Goal: Information Seeking & Learning: Learn about a topic

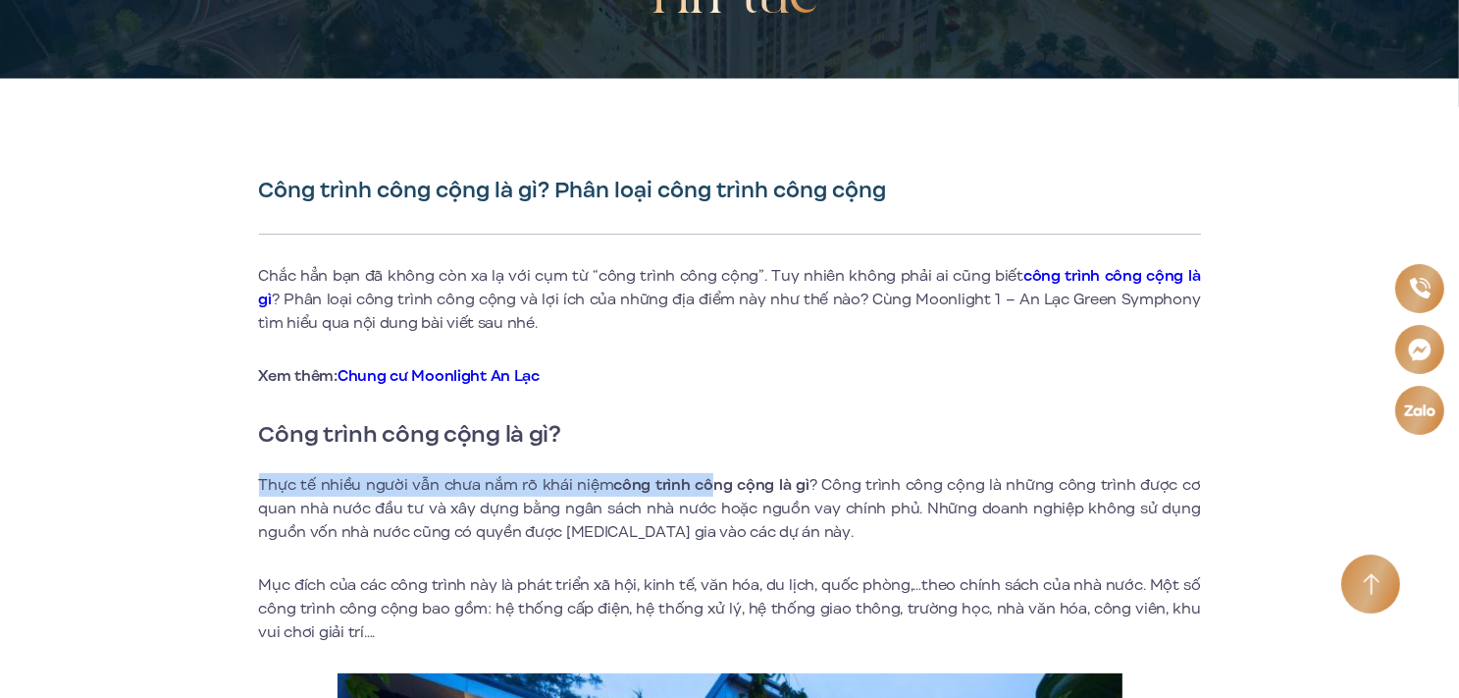
drag, startPoint x: 262, startPoint y: 476, endPoint x: 717, endPoint y: 491, distance: 455.5
click at [717, 491] on p "Thực tế nhiều người vẫn chưa nắm rõ khái niệm công trình công cộng là gì ? Công…" at bounding box center [730, 508] width 942 height 71
click at [871, 482] on p "Thực tế nhiều người vẫn chưa nắm rõ khái niệm công trình công cộng là gì ? Công…" at bounding box center [730, 508] width 942 height 71
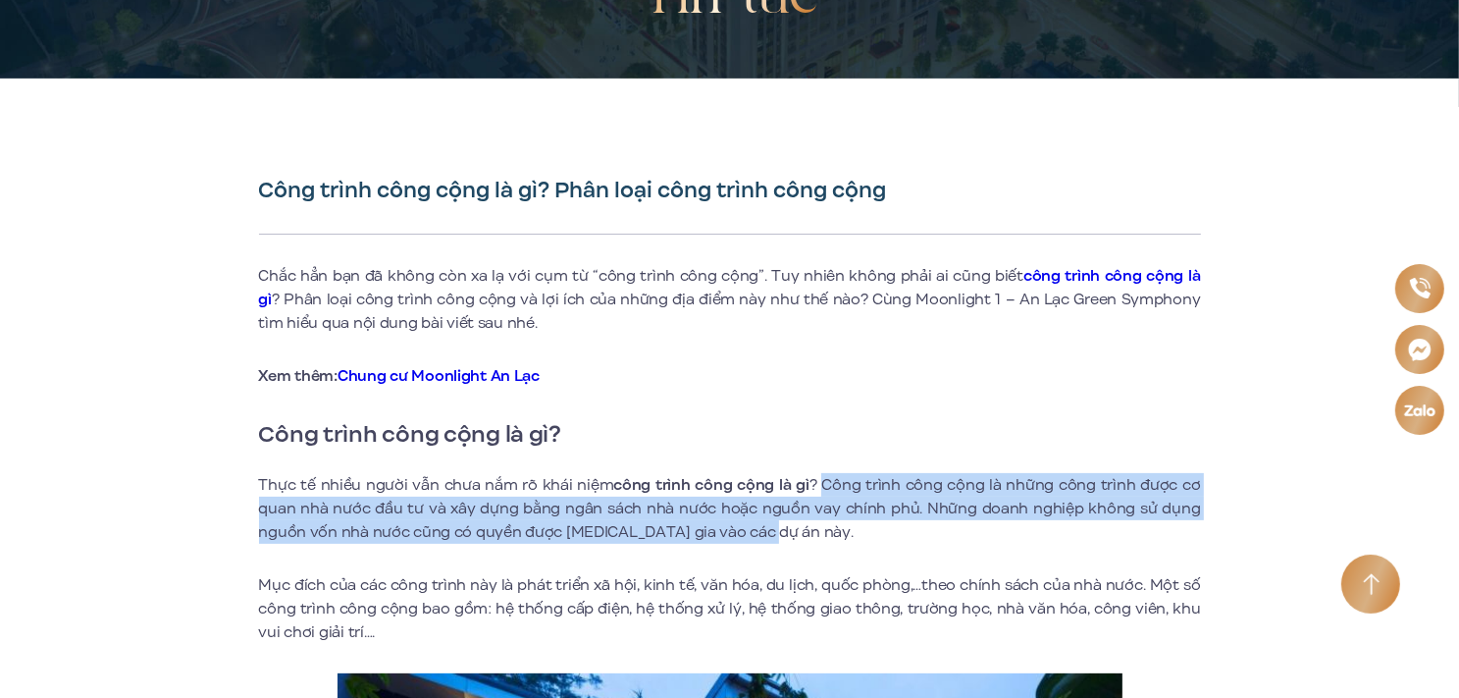
drag, startPoint x: 825, startPoint y: 484, endPoint x: 1137, endPoint y: 525, distance: 314.7
click at [1160, 533] on p "Thực tế nhiều người vẫn chưa nắm rõ khái niệm công trình công cộng là gì ? Công…" at bounding box center [730, 508] width 942 height 71
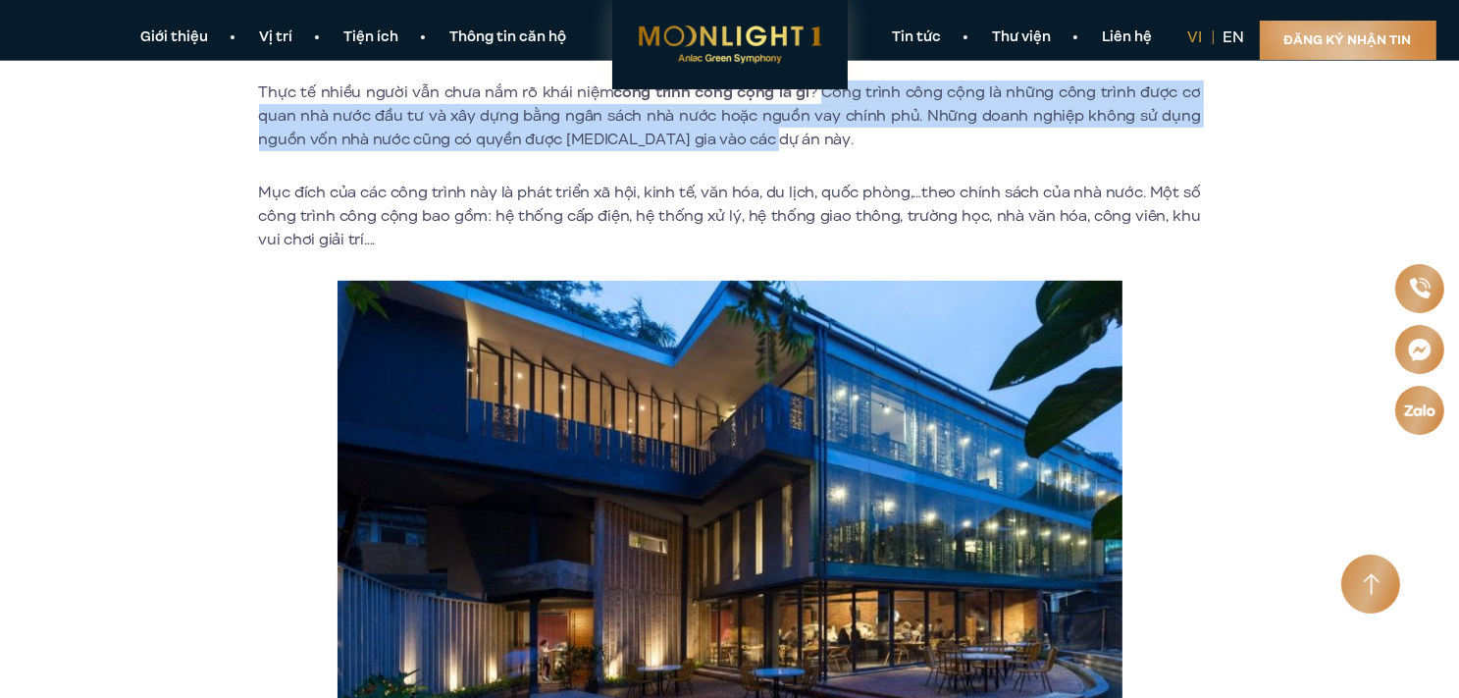
scroll to position [392, 0]
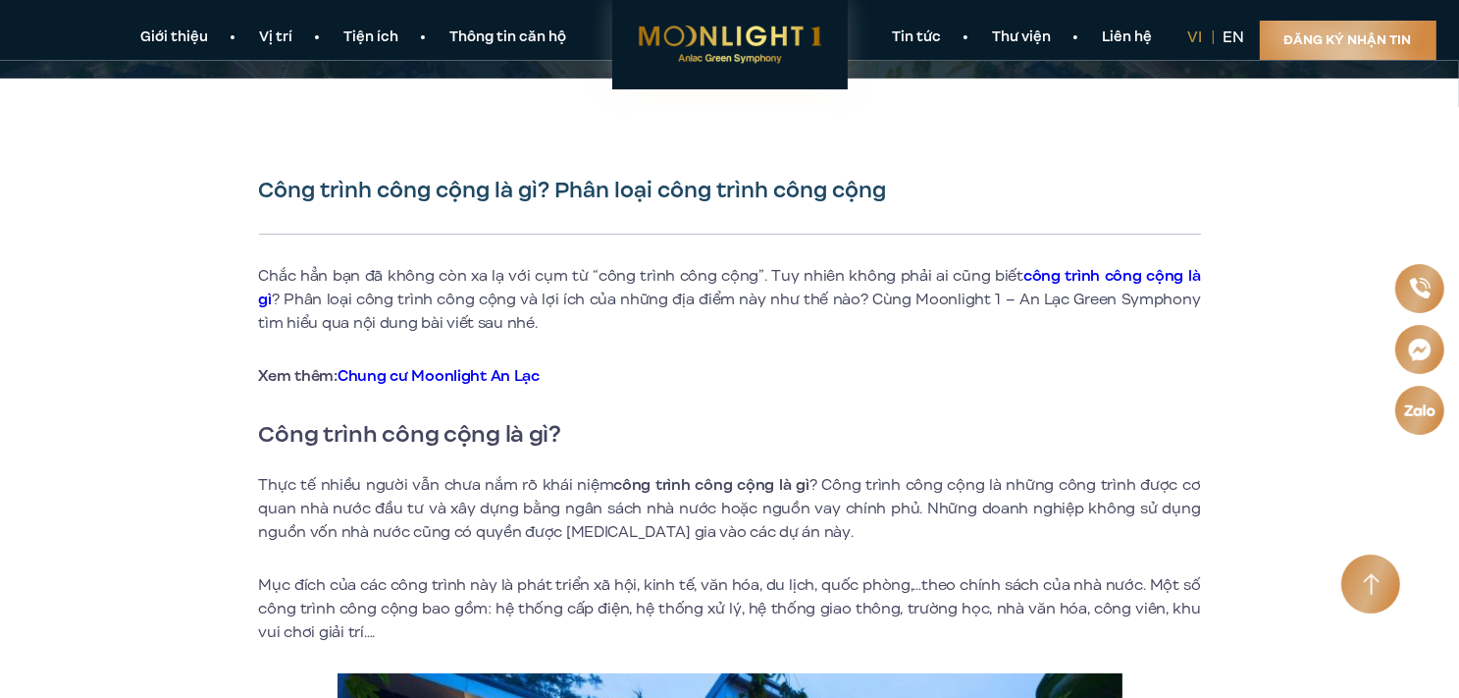
click at [857, 449] on h2 "Công trình công cộng là gì?" at bounding box center [730, 434] width 942 height 35
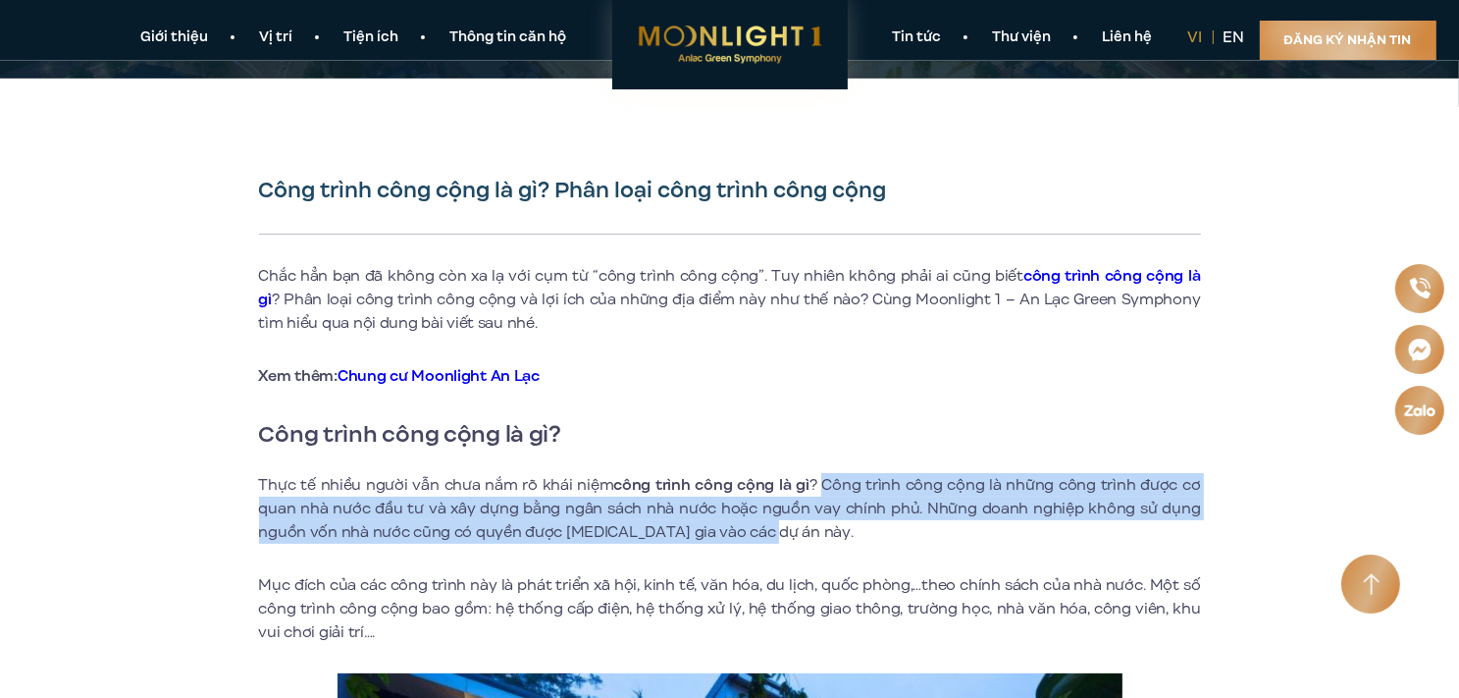
drag, startPoint x: 824, startPoint y: 482, endPoint x: 1047, endPoint y: 530, distance: 227.9
click at [1047, 530] on p "Thực tế nhiều người vẫn chưa nắm rõ khái niệm công trình công cộng là gì ? Công…" at bounding box center [730, 508] width 942 height 71
copy p "Công trình công cộng là những công trình được cơ quan nhà nước đầu tư và xây dự…"
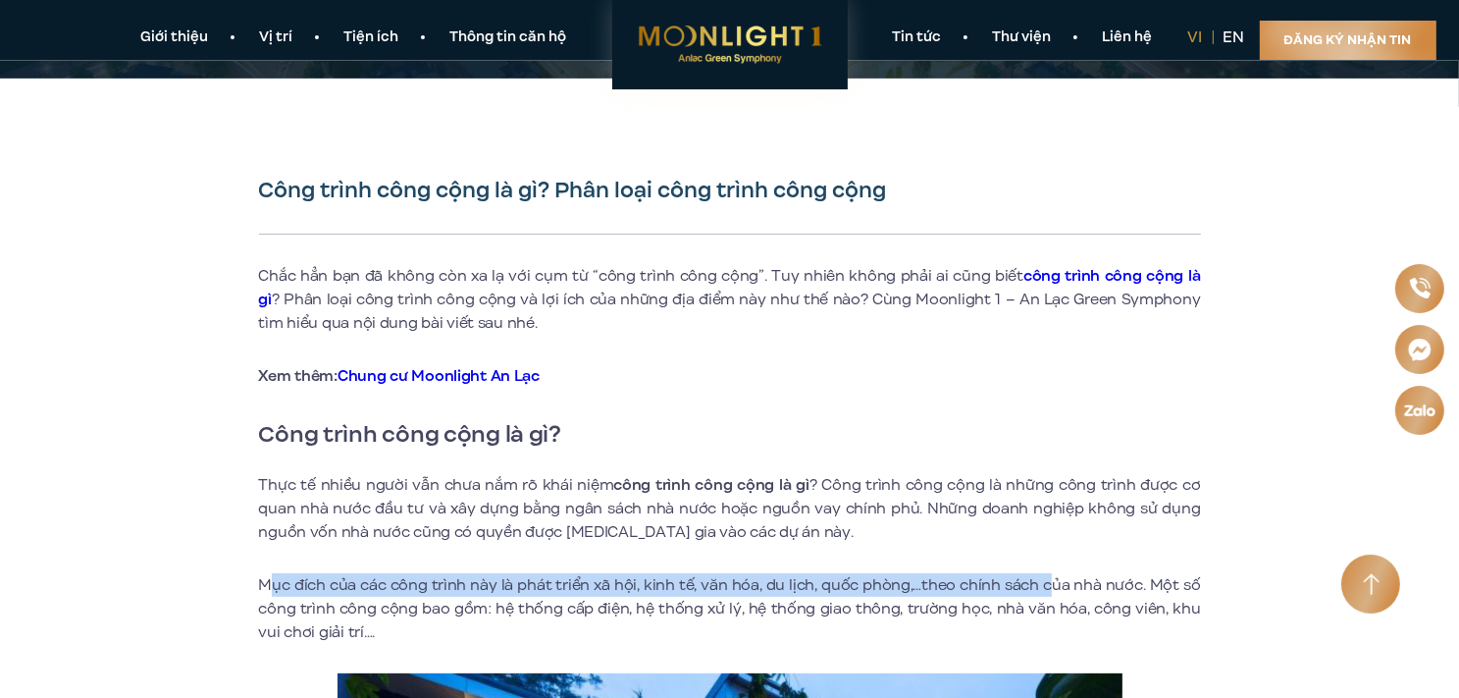
drag, startPoint x: 268, startPoint y: 580, endPoint x: 1052, endPoint y: 576, distance: 784.0
click at [1052, 576] on p "Mục đích của các công trình này là phát triển xã hội, kinh tế, văn hóa, du lịch…" at bounding box center [730, 608] width 942 height 71
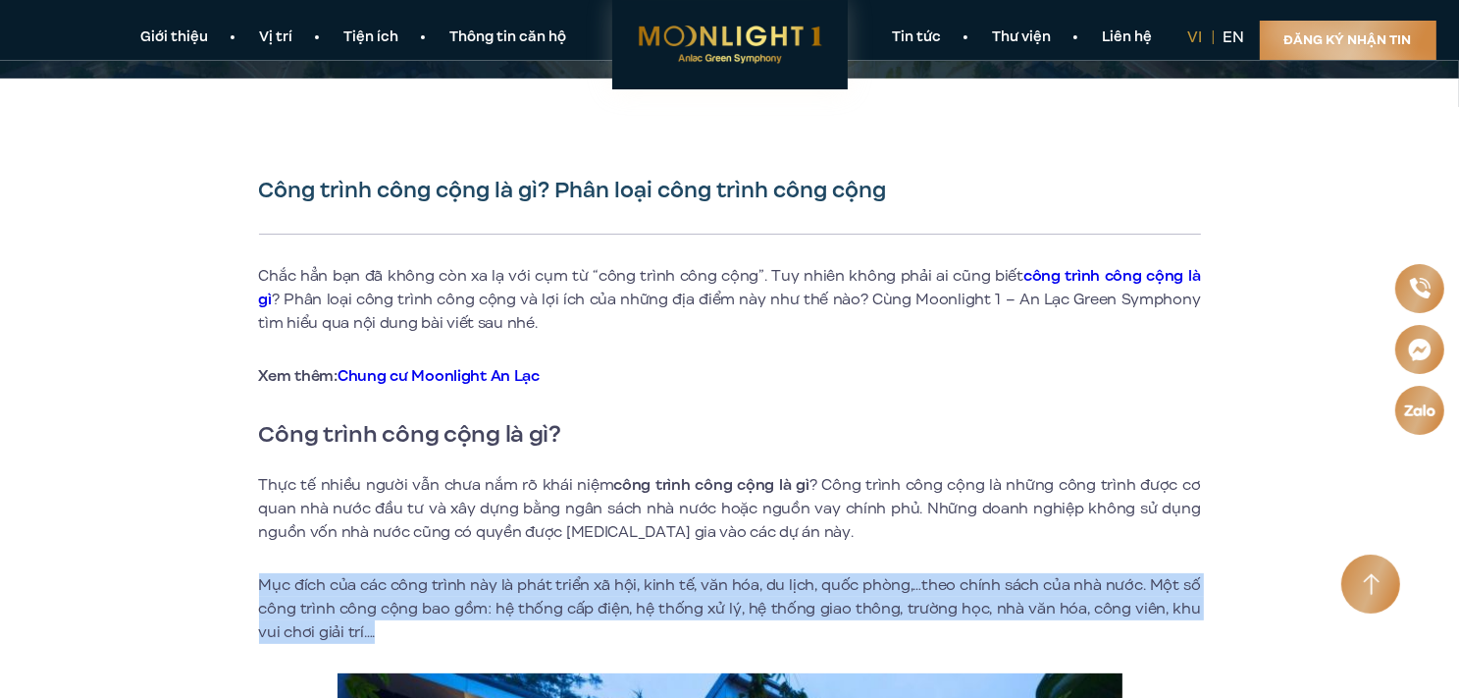
drag, startPoint x: 244, startPoint y: 576, endPoint x: 626, endPoint y: 631, distance: 385.6
copy p "Mục đích của các công trình này là phát triển xã hội, kinh tế, văn hóa, du lịch…"
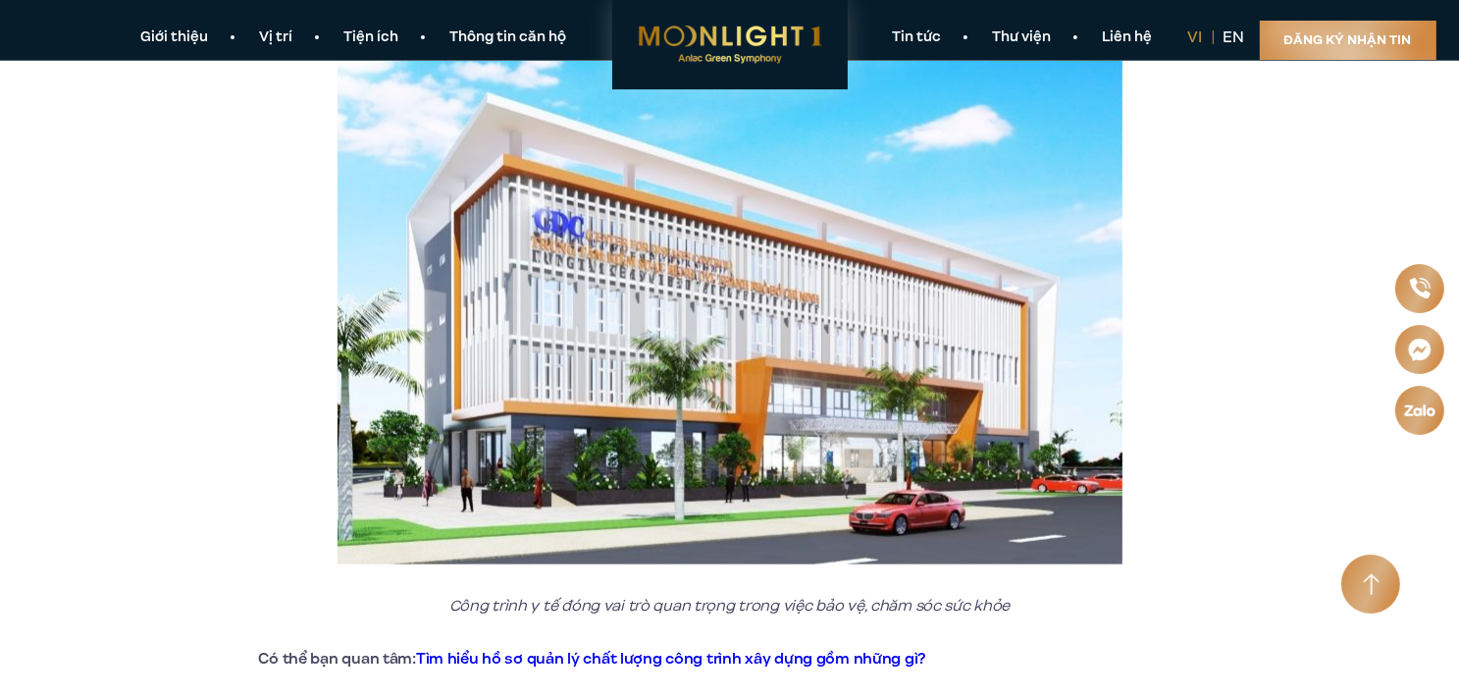
scroll to position [1766, 0]
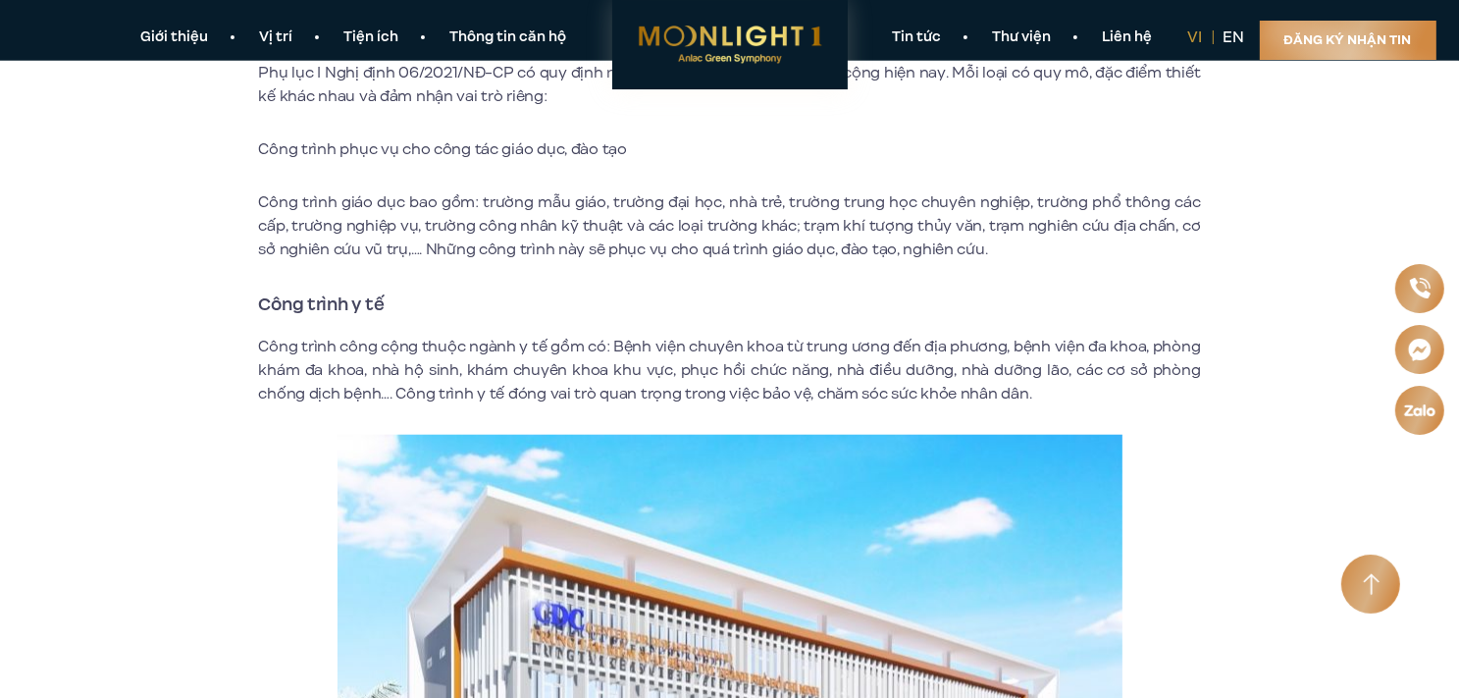
drag, startPoint x: 264, startPoint y: 339, endPoint x: 418, endPoint y: 352, distance: 154.7
click at [654, 345] on p "Công trình công cộng thuộc ngành y tế gồm có: Bệnh viện chuyên khoa từ trung ươ…" at bounding box center [730, 370] width 942 height 71
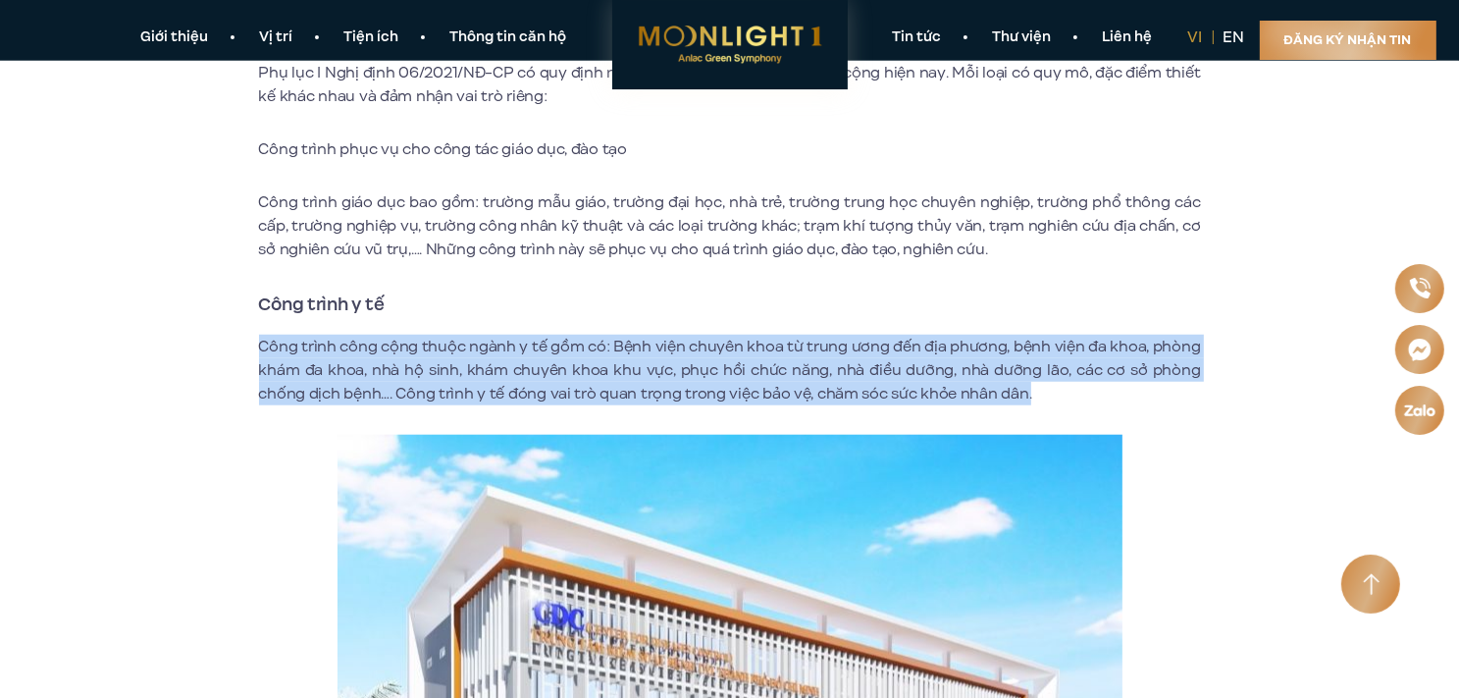
drag, startPoint x: 254, startPoint y: 342, endPoint x: 1071, endPoint y: 390, distance: 817.8
copy p "Công trình công cộng thuộc ngành y tế gồm có: Bệnh viện chuyên khoa từ trung ươ…"
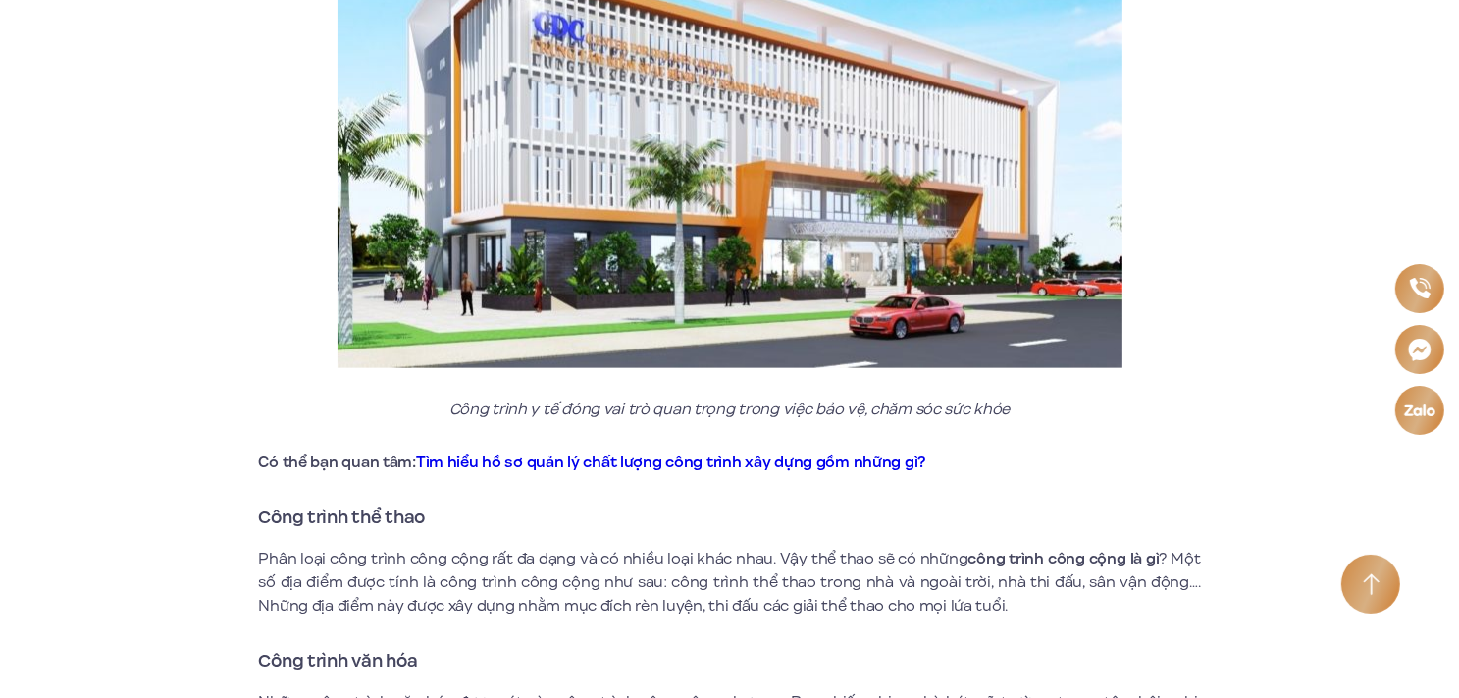
scroll to position [2747, 0]
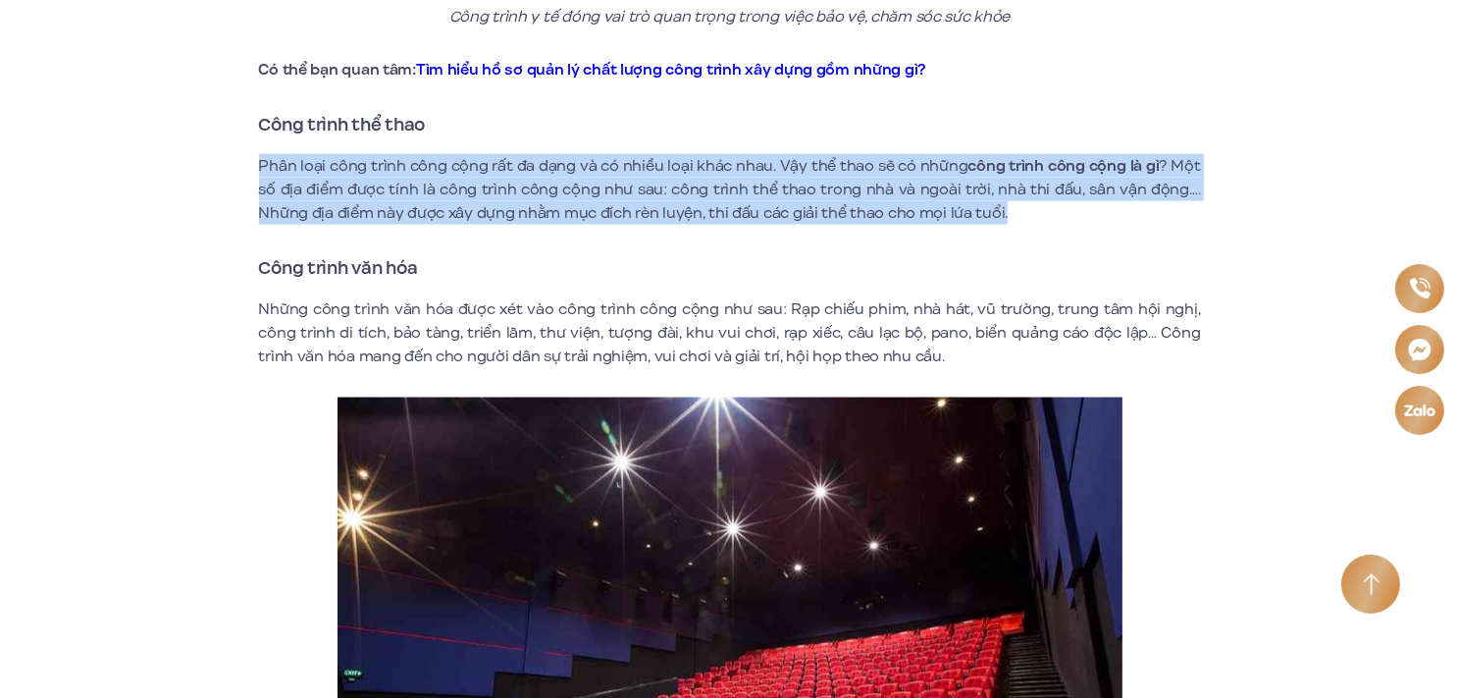
drag, startPoint x: 260, startPoint y: 161, endPoint x: 1069, endPoint y: 210, distance: 810.0
click at [1069, 210] on p "Phân loại công trình công cộng rất đa dạng và có nhiều loại khác nhau. Vậy thể …" at bounding box center [730, 189] width 942 height 71
copy p "Phân loại công trình công cộng rất đa dạng và có nhiều loại khác nhau. Vậy thể …"
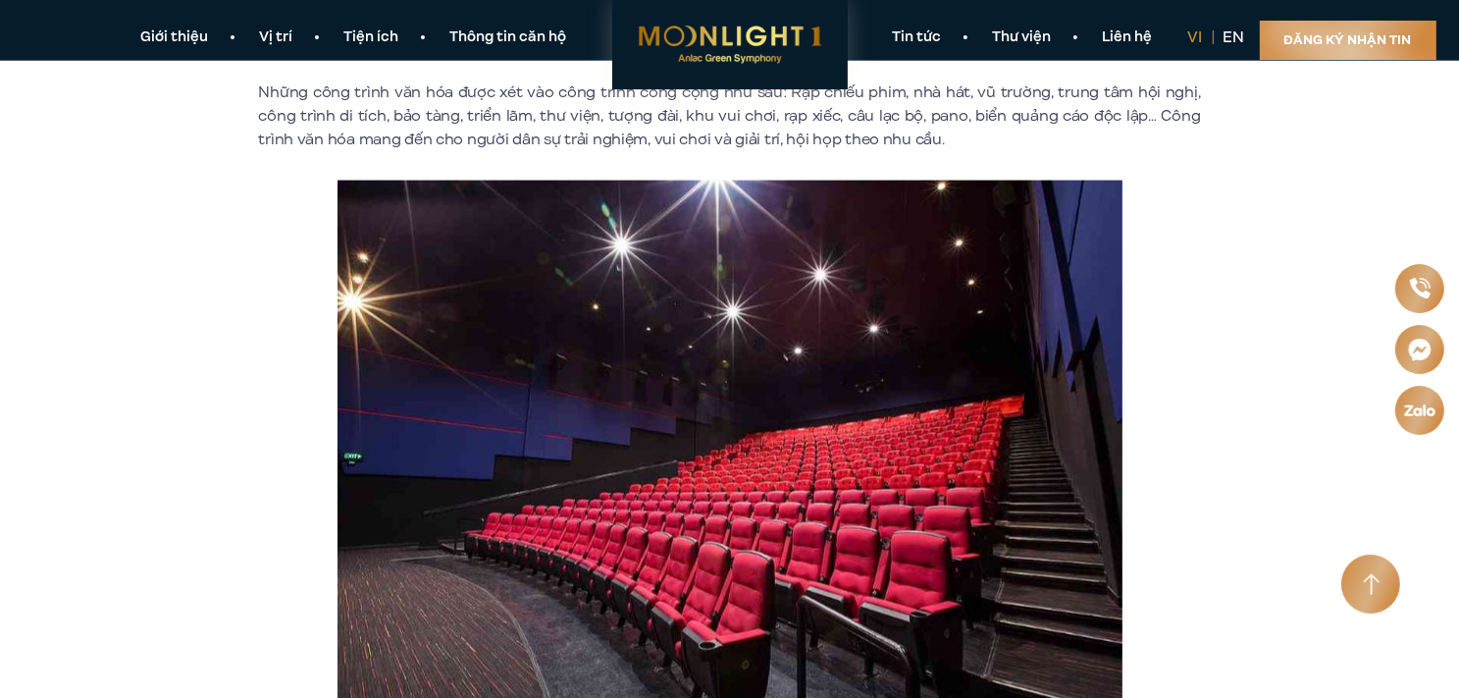
scroll to position [2768, 0]
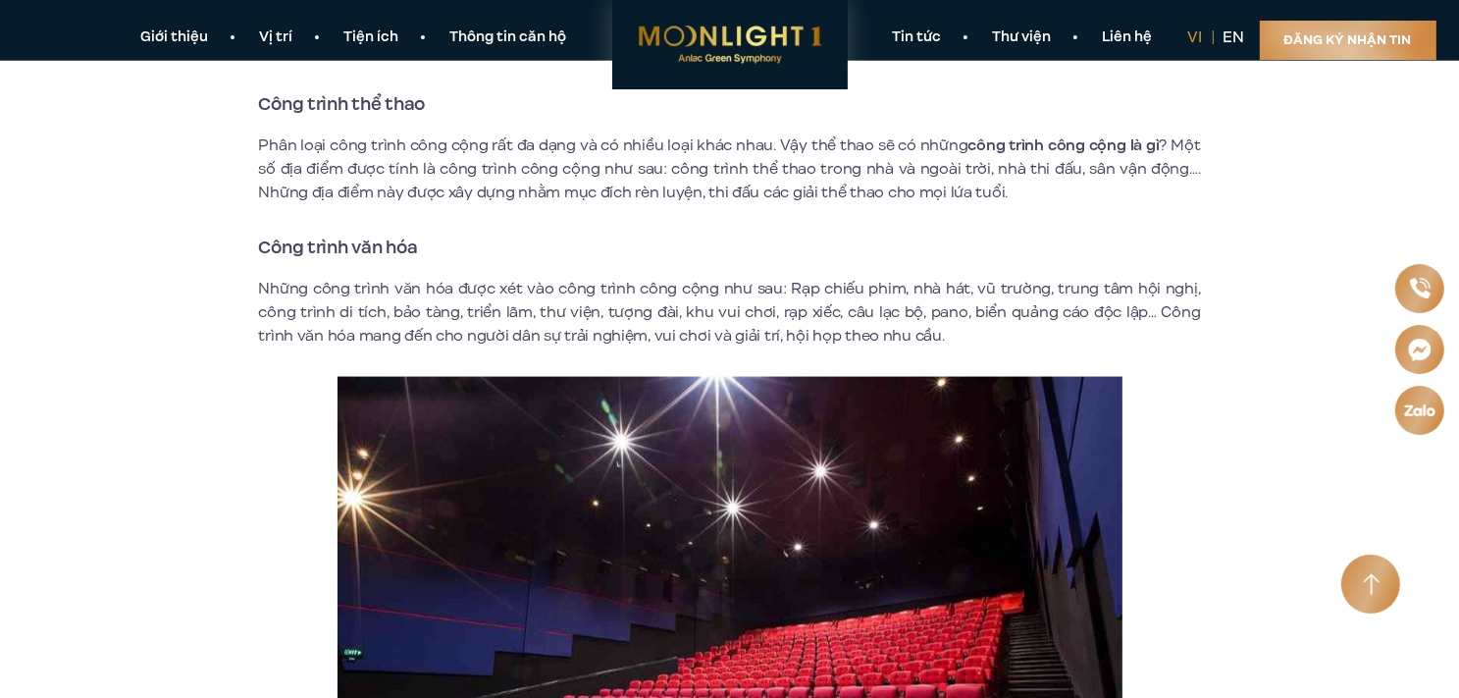
drag, startPoint x: 264, startPoint y: 284, endPoint x: 414, endPoint y: 309, distance: 152.3
click at [575, 309] on p "Những công trình văn hóa được xét vào công trình công cộng như sau: Rạp chiếu p…" at bounding box center [730, 312] width 942 height 71
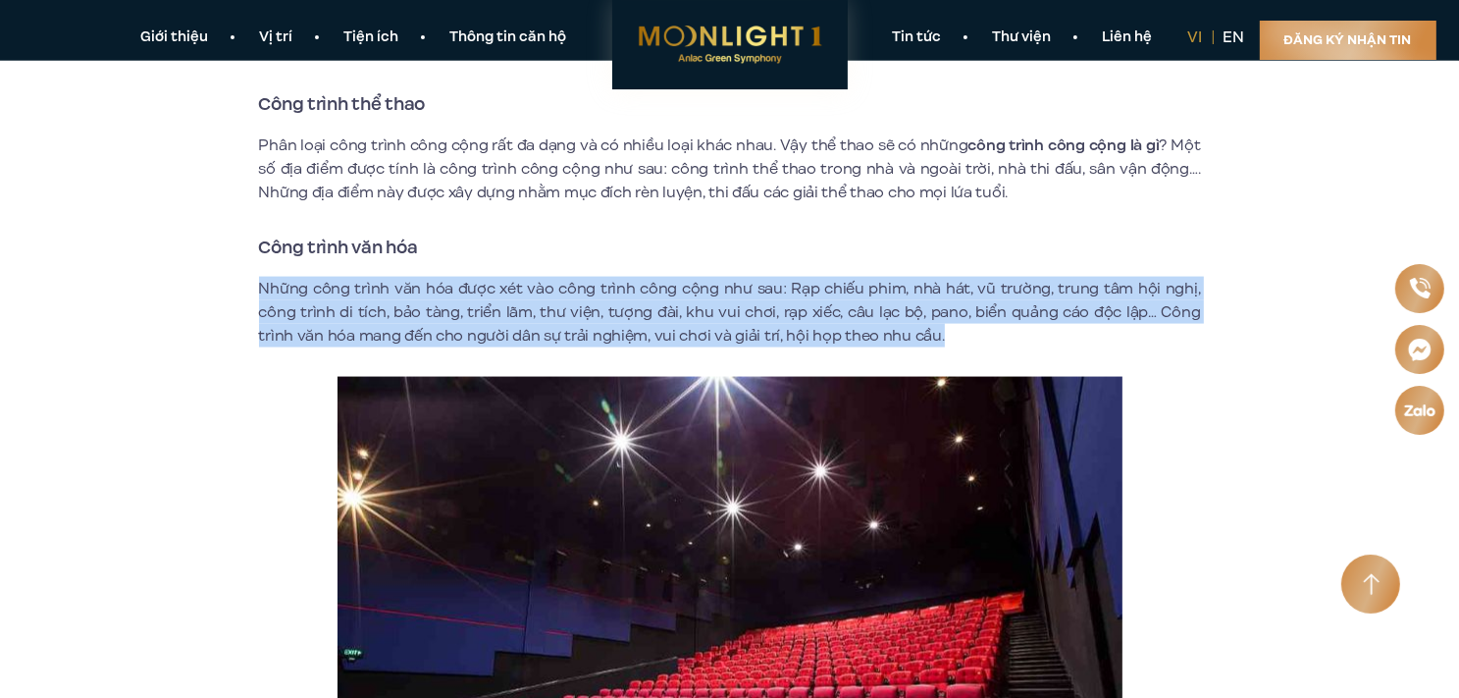
drag, startPoint x: 264, startPoint y: 288, endPoint x: 951, endPoint y: 340, distance: 688.9
click at [951, 340] on p "Những công trình văn hóa được xét vào công trình công cộng như sau: Rạp chiếu p…" at bounding box center [730, 312] width 942 height 71
copy p "Những công trình văn hóa được xét vào công trình công cộng như sau: Rạp chiếu p…"
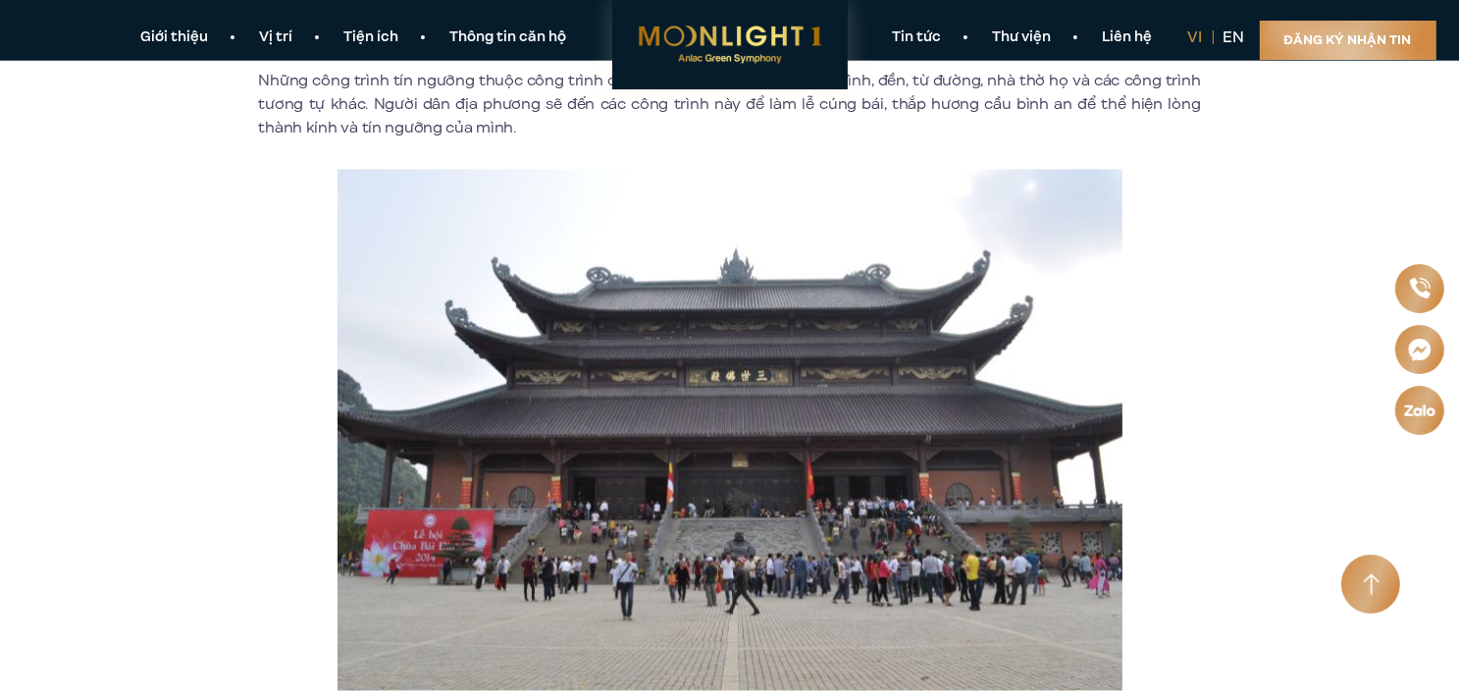
scroll to position [3553, 0]
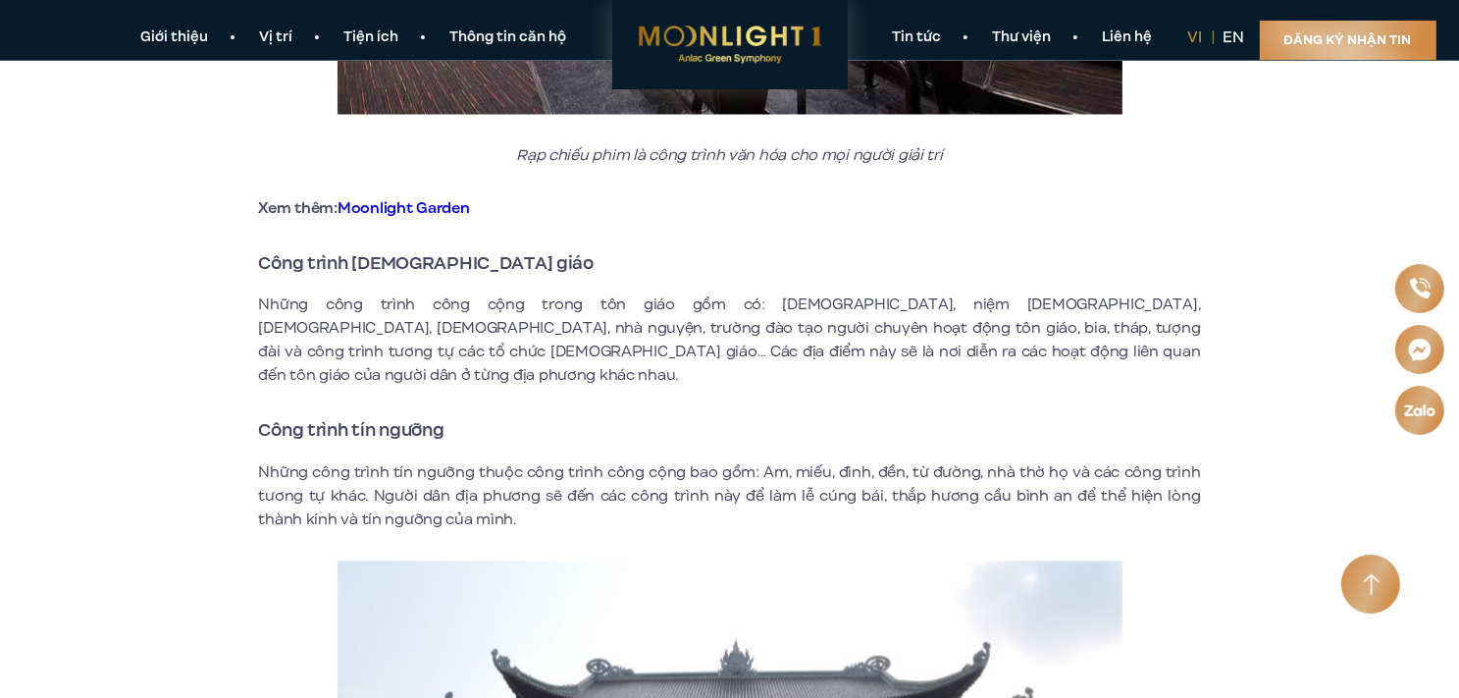
click at [553, 490] on p "Những công trình tín ngưỡng thuộc công trình công cộng bao gồm: Am, miếu, đình,…" at bounding box center [730, 496] width 942 height 71
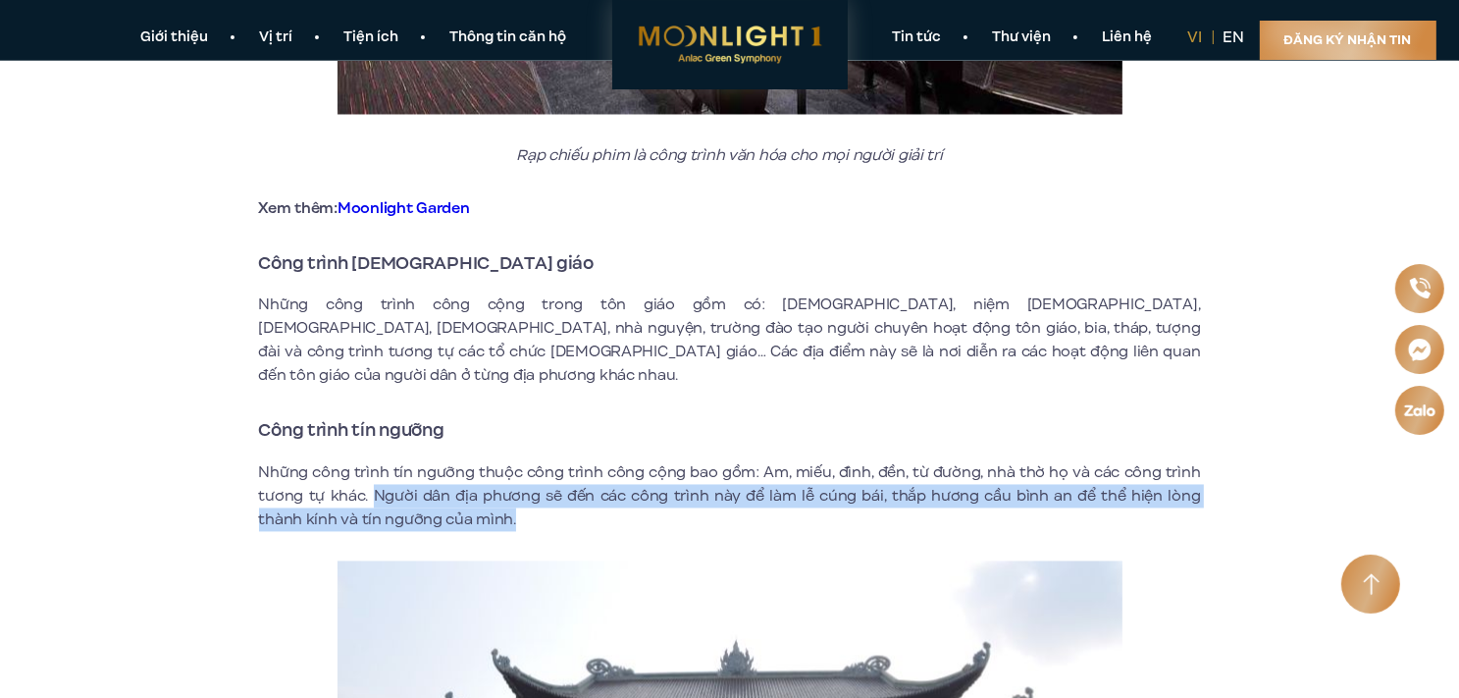
drag, startPoint x: 368, startPoint y: 470, endPoint x: 652, endPoint y: 496, distance: 284.7
click at [652, 496] on p "Những công trình tín ngưỡng thuộc công trình công cộng bao gồm: Am, miếu, đình,…" at bounding box center [730, 496] width 942 height 71
copy p "Người dân địa phương sẽ đến các công trình này để làm lễ cúng bái, thắp hương c…"
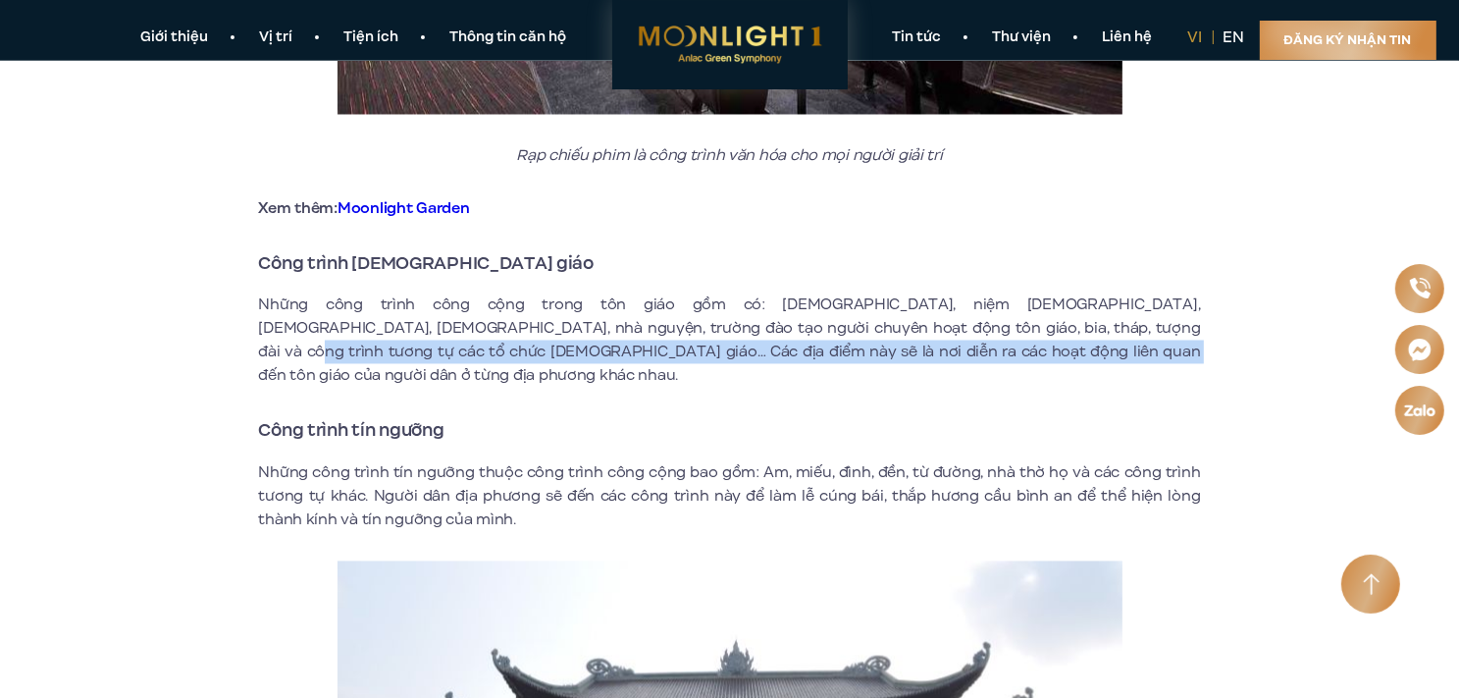
drag, startPoint x: 982, startPoint y: 325, endPoint x: 1127, endPoint y: 352, distance: 147.8
click at [1127, 352] on p "Những công trình công cộng trong tôn giáo gồm có: [DEMOGRAPHIC_DATA], niệm [DEM…" at bounding box center [730, 340] width 942 height 94
copy p "Các địa điểm này sẽ là nơi diễn ra các hoạt động liên quan đến tôn giáo của ngư…"
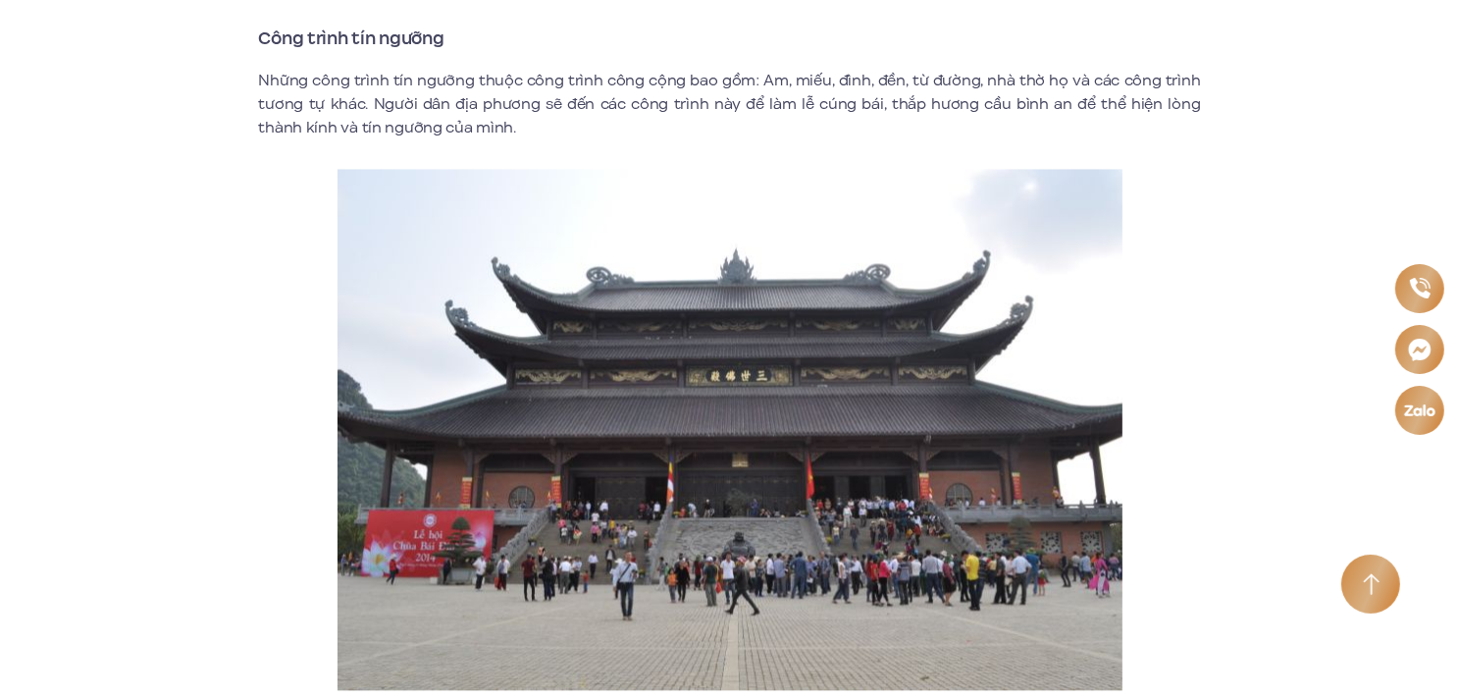
scroll to position [4534, 0]
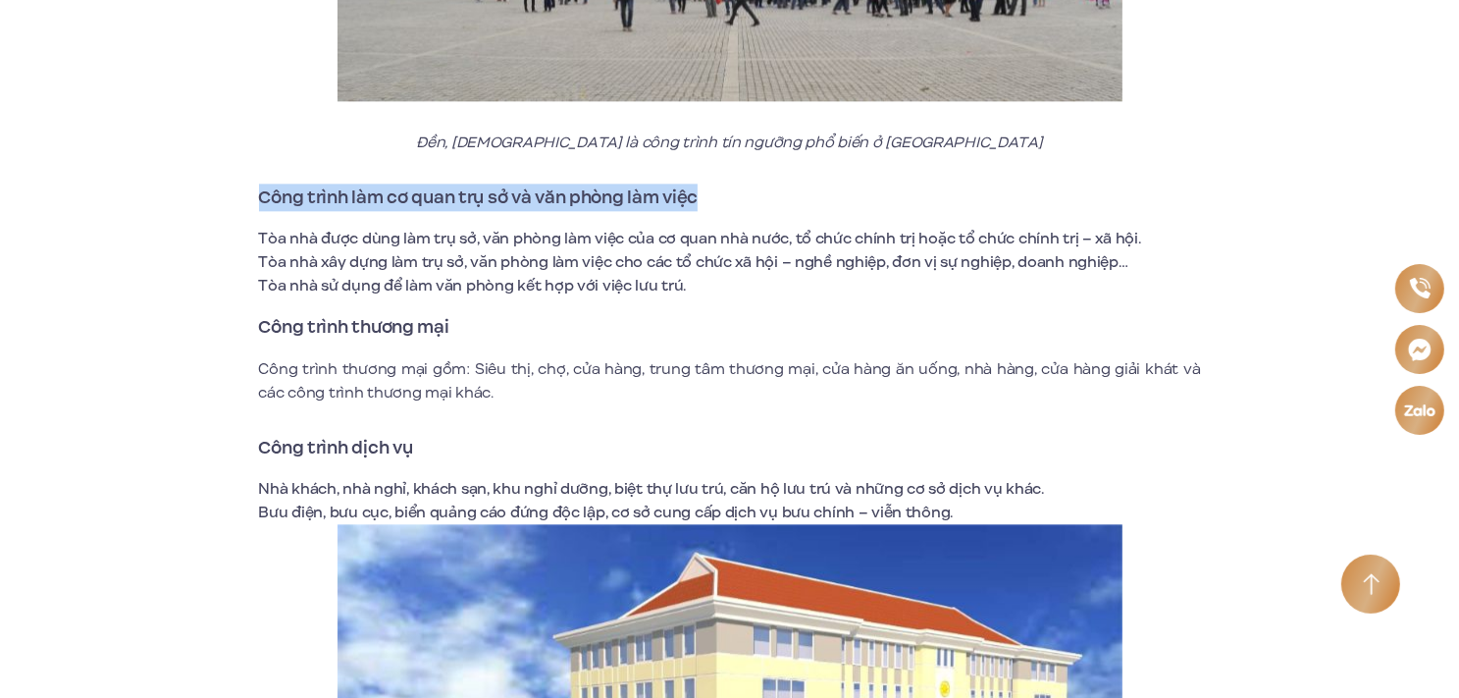
drag, startPoint x: 256, startPoint y: 168, endPoint x: 710, endPoint y: 168, distance: 454.3
copy strong "Công trình làm cơ quan trụ sở và văn phòng làm việc"
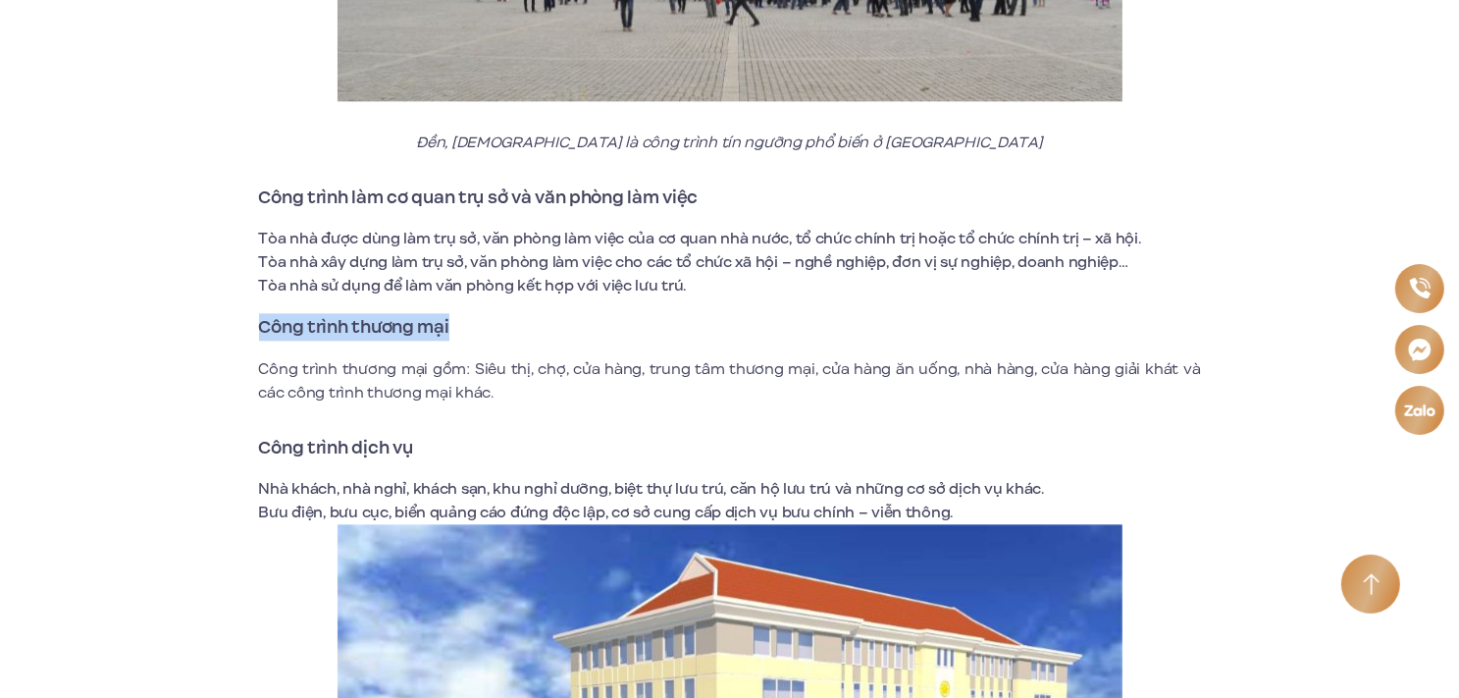
drag, startPoint x: 259, startPoint y: 302, endPoint x: 477, endPoint y: 295, distance: 217.9
click at [477, 313] on h3 "Công trình thương mại" at bounding box center [730, 326] width 942 height 27
copy strong "Công trình thương mại"
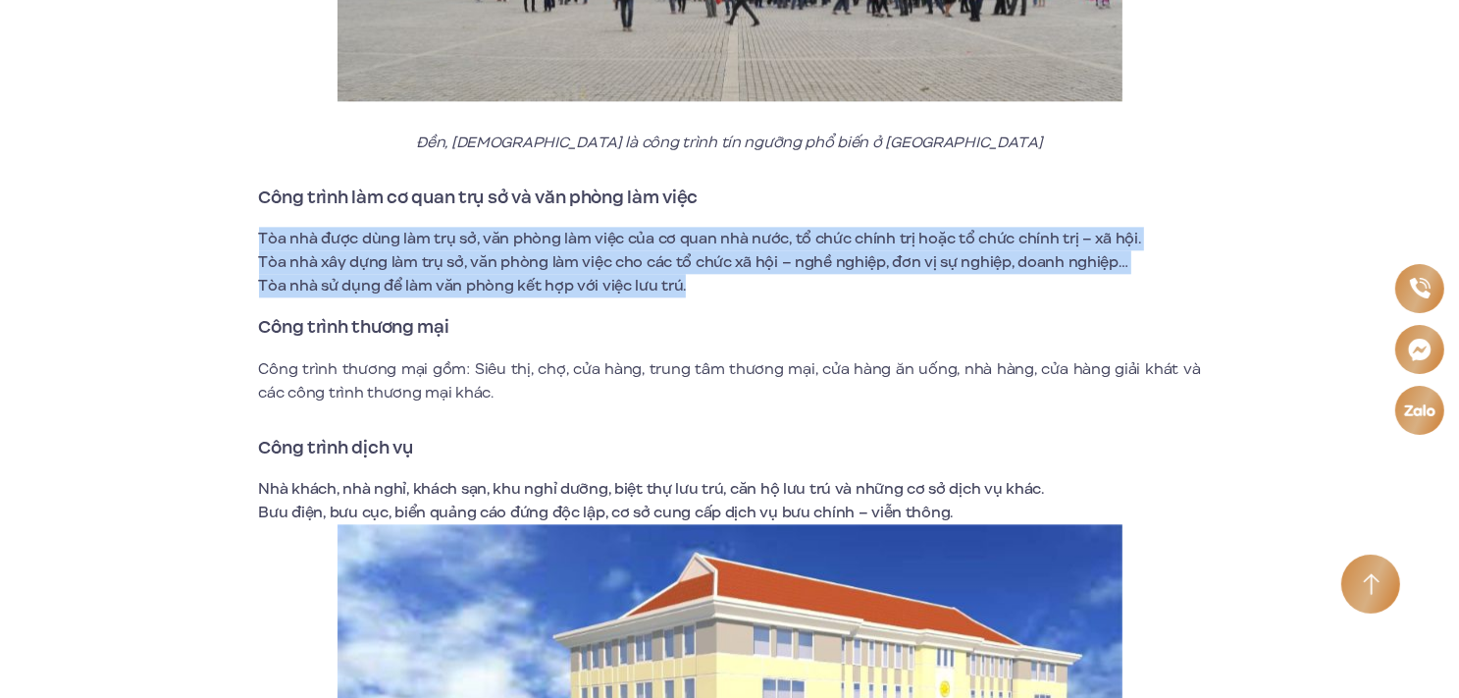
drag, startPoint x: 255, startPoint y: 208, endPoint x: 940, endPoint y: 273, distance: 688.0
copy ul "Tòa nhà được dùng làm trụ sở, văn phòng làm việc của cơ quan nhà nước, tổ chức …"
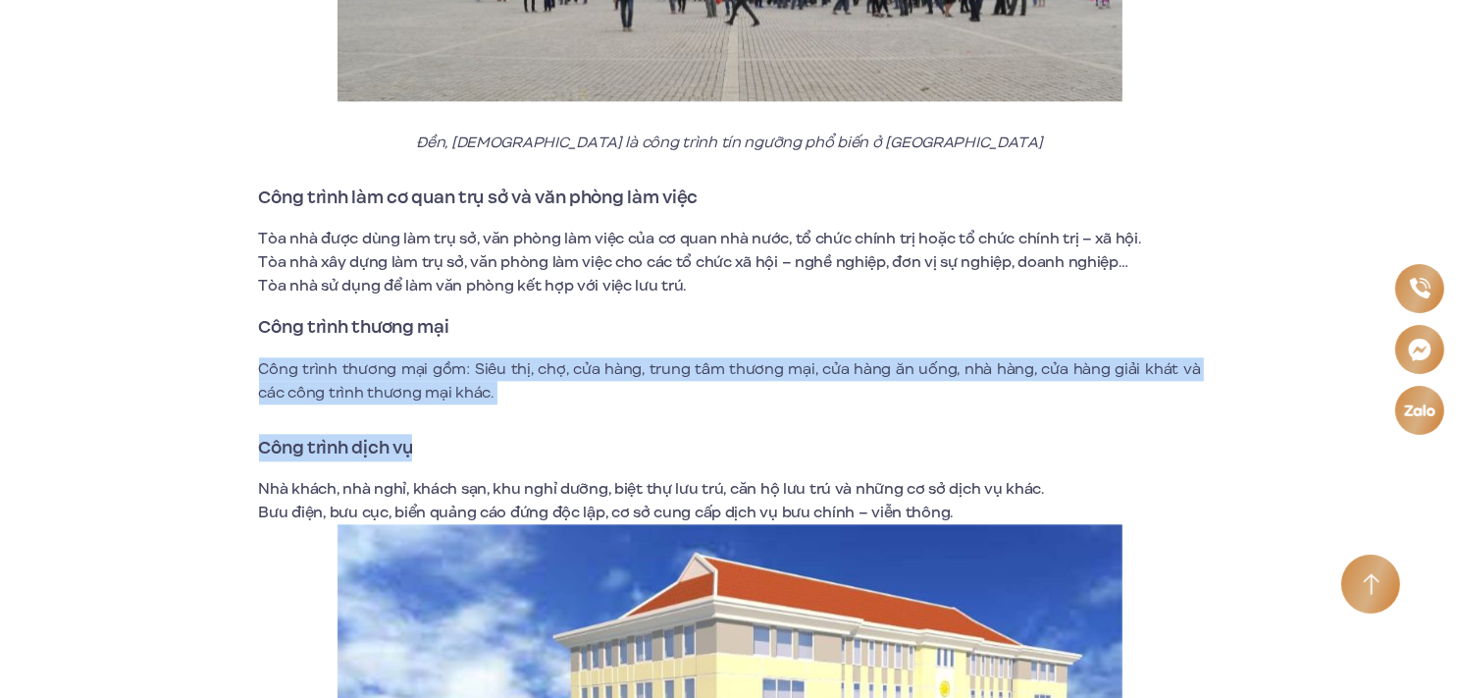
drag, startPoint x: 258, startPoint y: 338, endPoint x: 560, endPoint y: 384, distance: 305.7
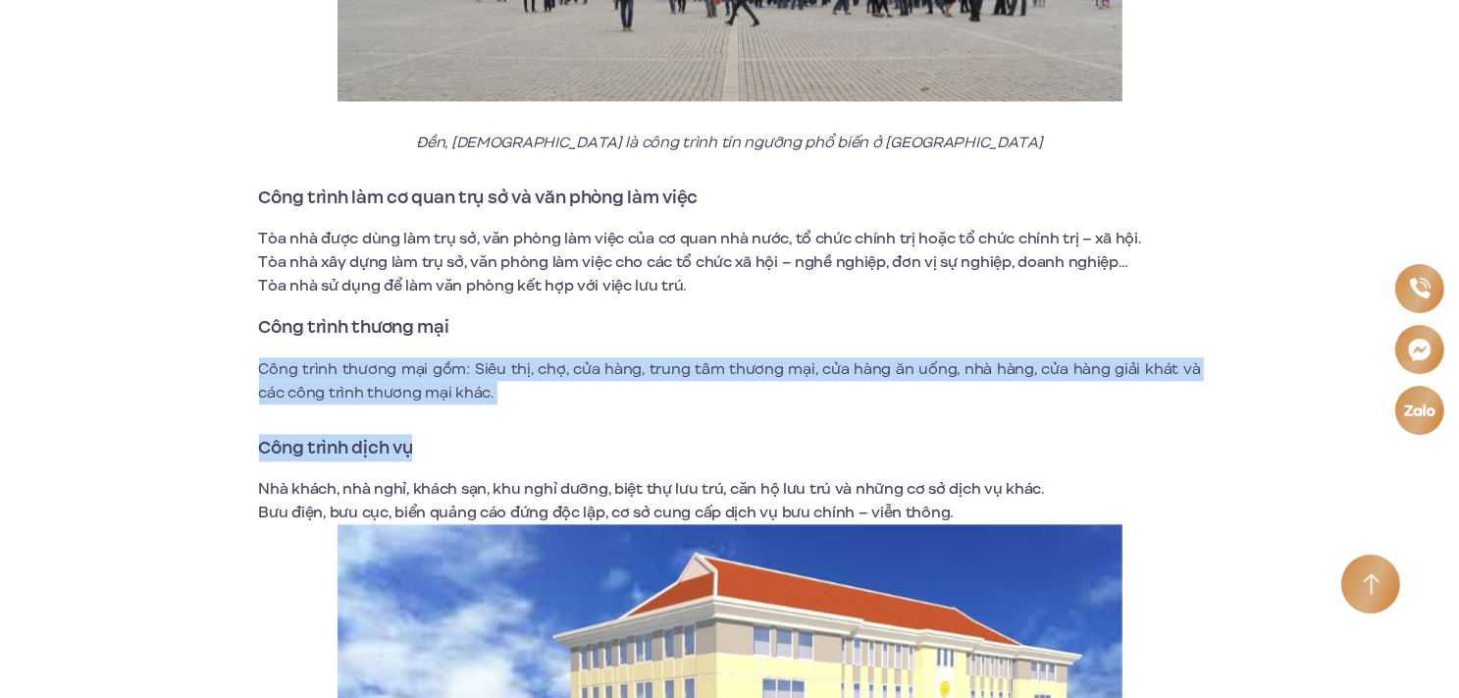
drag, startPoint x: 254, startPoint y: 342, endPoint x: 489, endPoint y: 361, distance: 235.3
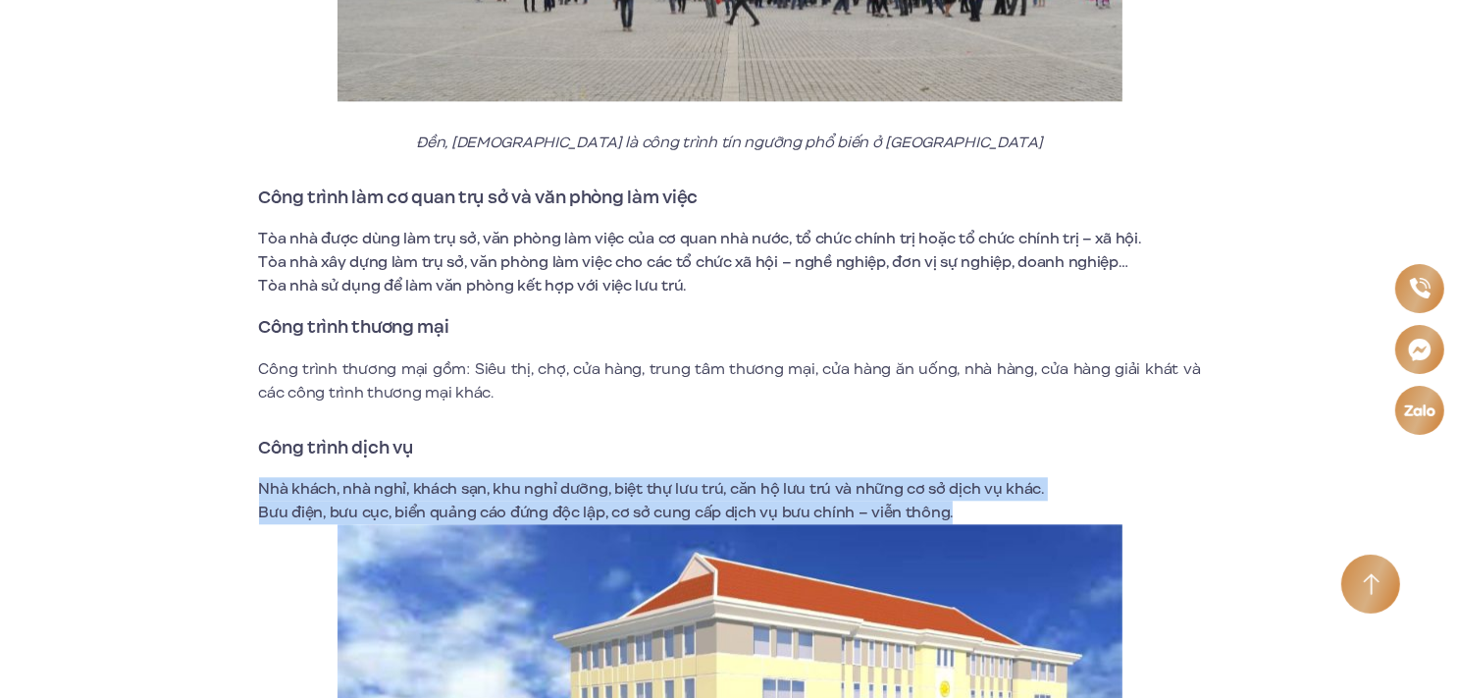
drag, startPoint x: 258, startPoint y: 460, endPoint x: 953, endPoint y: 495, distance: 695.6
click at [953, 495] on ul "Nhà khách, nhà nghỉ, khách sạn, khu nghỉ dưỡng, biệt thự lưu trú, căn hộ lưu tr…" at bounding box center [730, 500] width 942 height 47
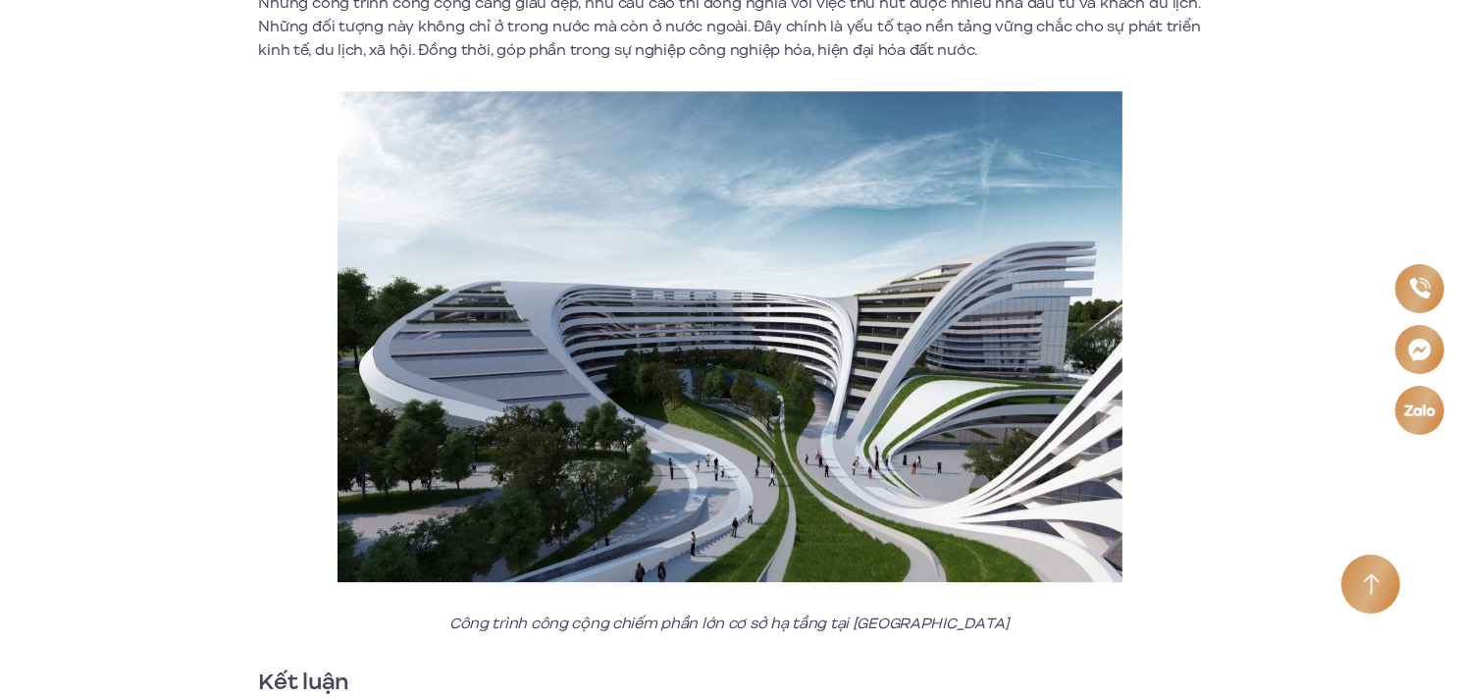
scroll to position [6497, 0]
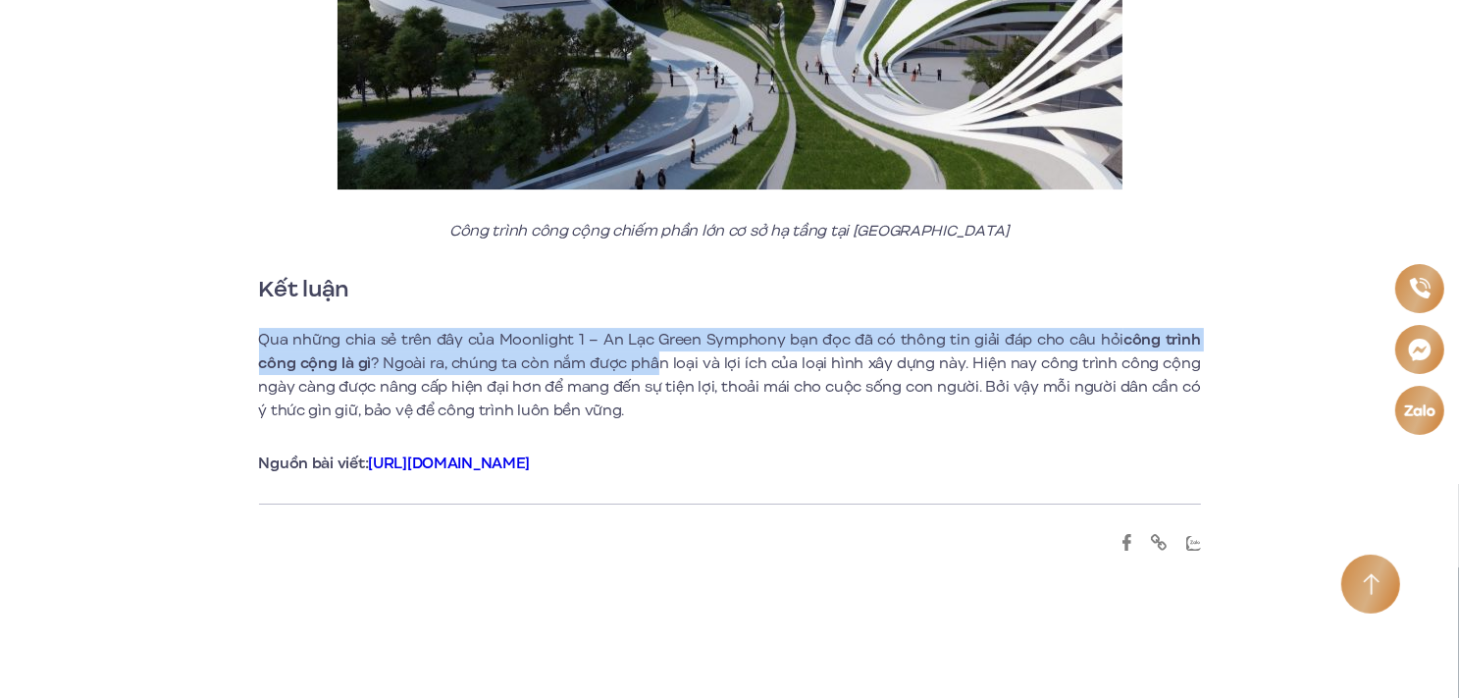
drag, startPoint x: 258, startPoint y: 315, endPoint x: 684, endPoint y: 329, distance: 426.1
click at [662, 329] on p "Qua những chia sẻ trên đây của Moonlight 1 – [PERSON_NAME] Symphony bạn đọc đã …" at bounding box center [730, 375] width 942 height 94
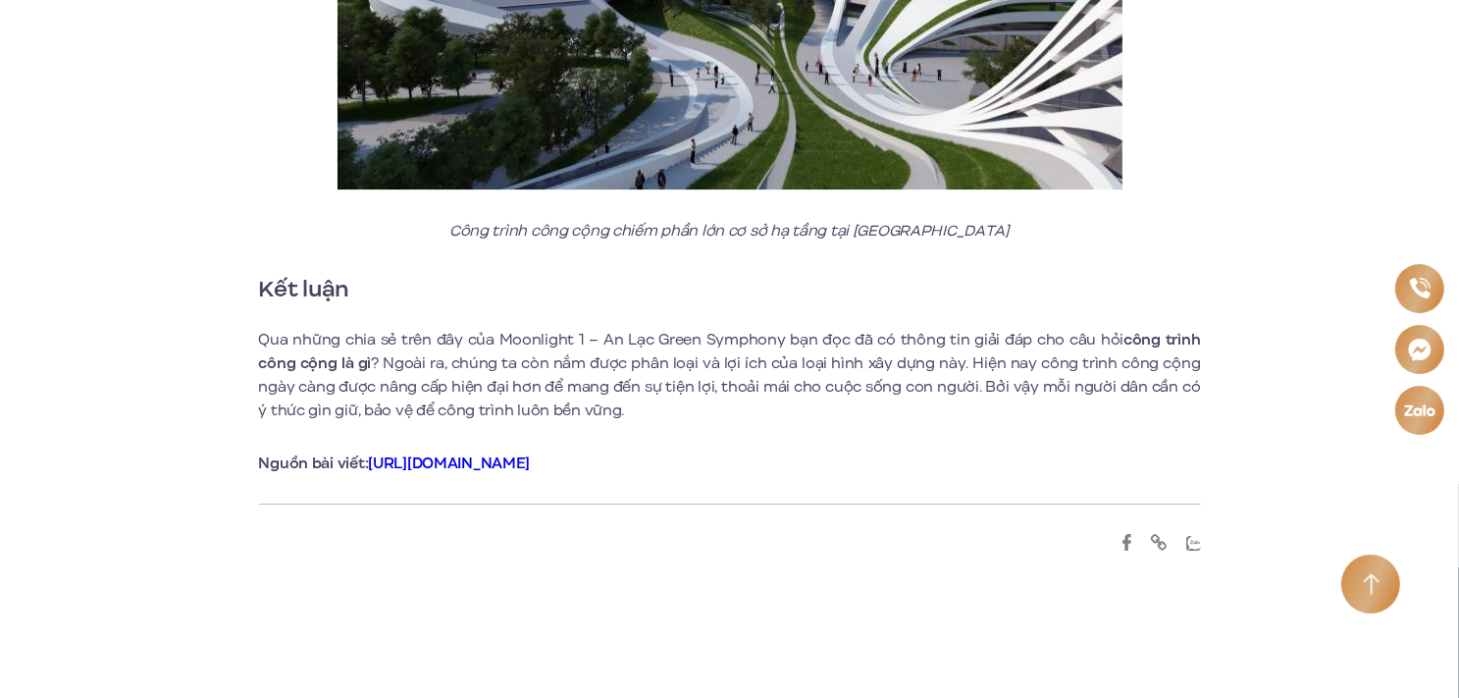
click at [910, 379] on p "Qua những chia sẻ trên đây của Moonlight 1 – [PERSON_NAME] Symphony bạn đọc đã …" at bounding box center [730, 375] width 942 height 94
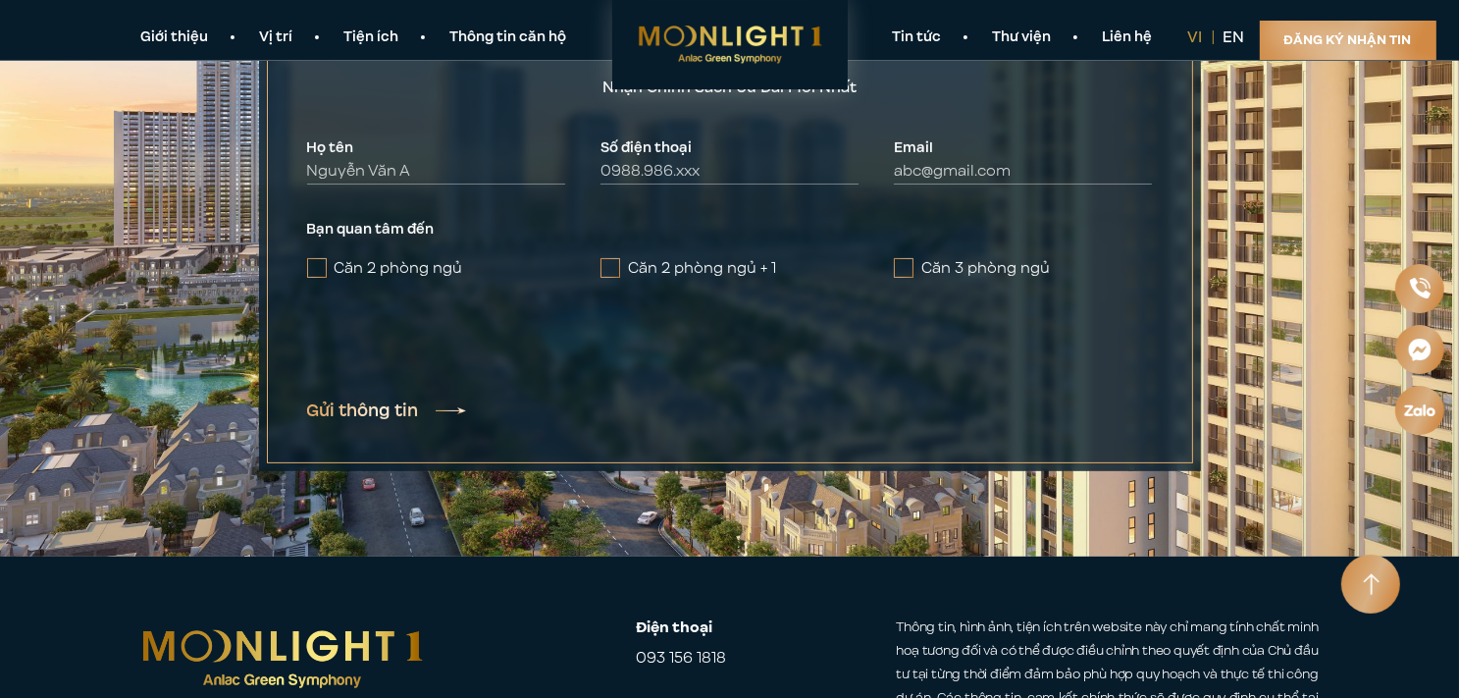
scroll to position [7282, 0]
